Goal: Task Accomplishment & Management: Manage account settings

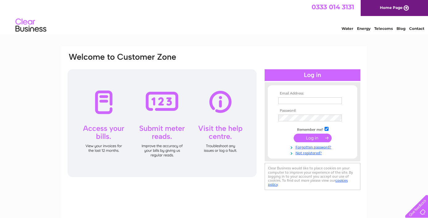
type input "kiltedfudgecompany@btinternet.com"
click at [314, 139] on input "submit" at bounding box center [312, 138] width 38 height 9
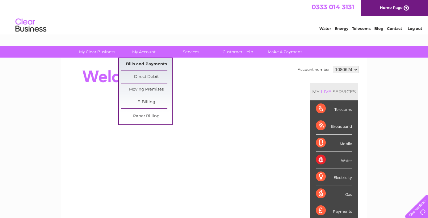
click at [149, 60] on link "Bills and Payments" at bounding box center [146, 64] width 51 height 12
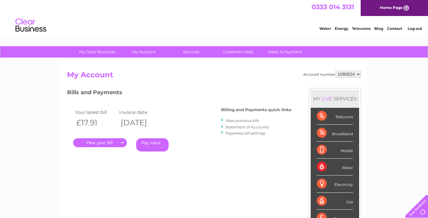
click at [358, 74] on select "1080624 1081215" at bounding box center [348, 74] width 26 height 7
select select "1081215"
click at [101, 142] on link "." at bounding box center [100, 143] width 54 height 9
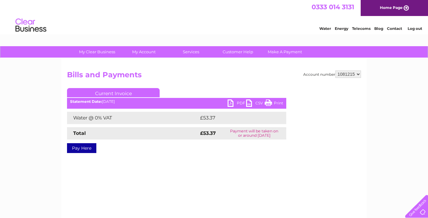
click at [230, 103] on link "PDF" at bounding box center [236, 104] width 19 height 9
